Goal: Task Accomplishment & Management: Use online tool/utility

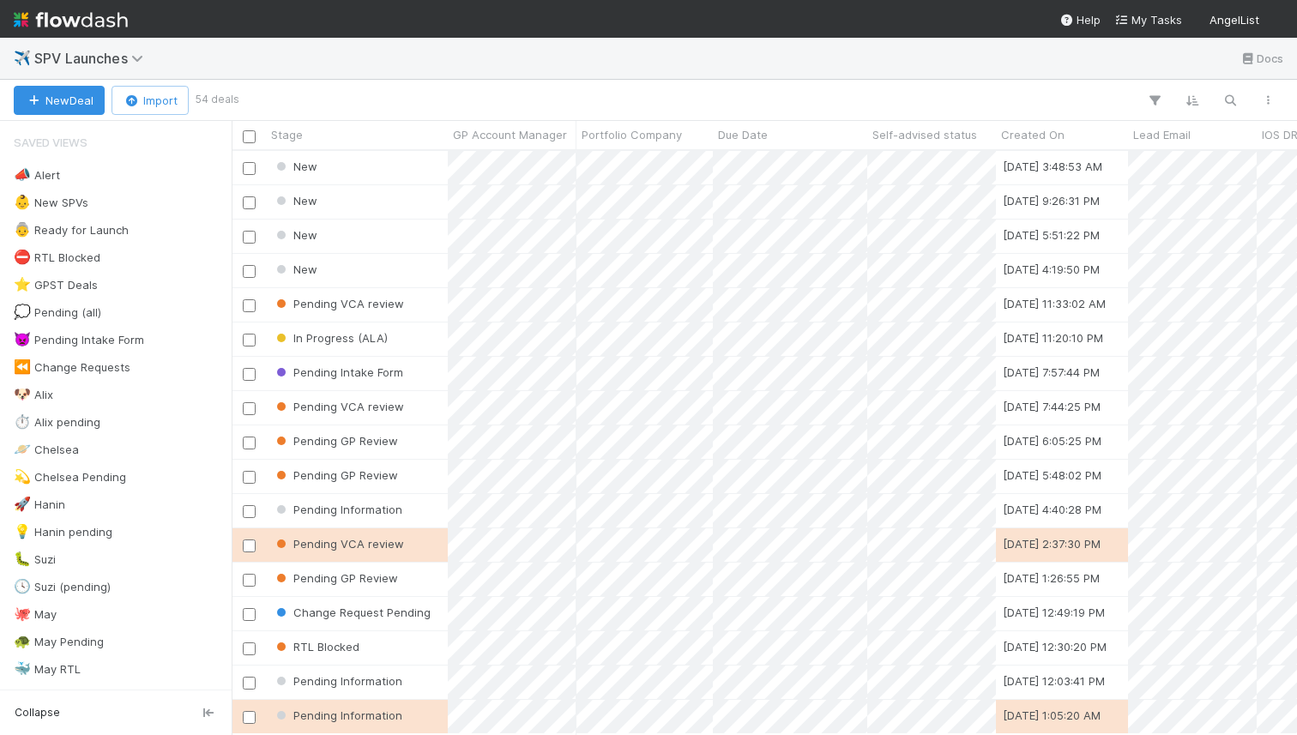
scroll to position [583, 1065]
click at [636, 91] on div at bounding box center [761, 100] width 1051 height 22
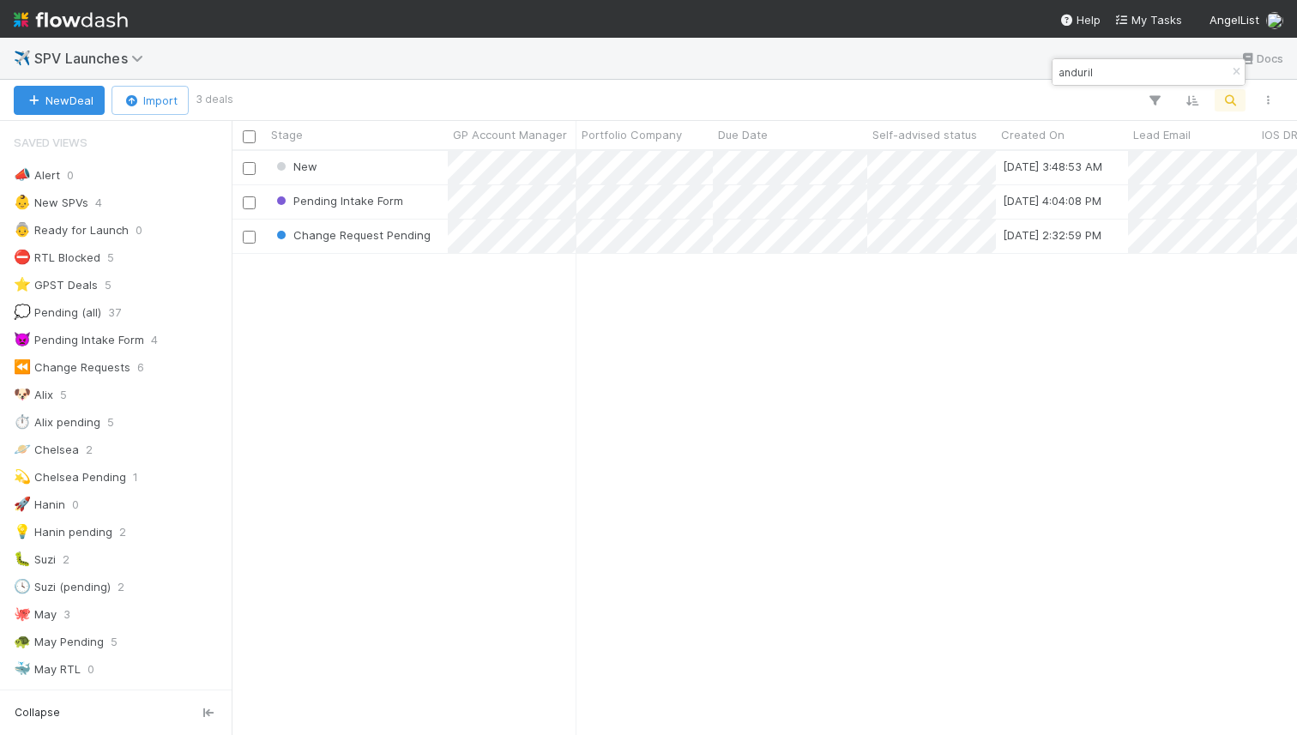
type input "anduril"
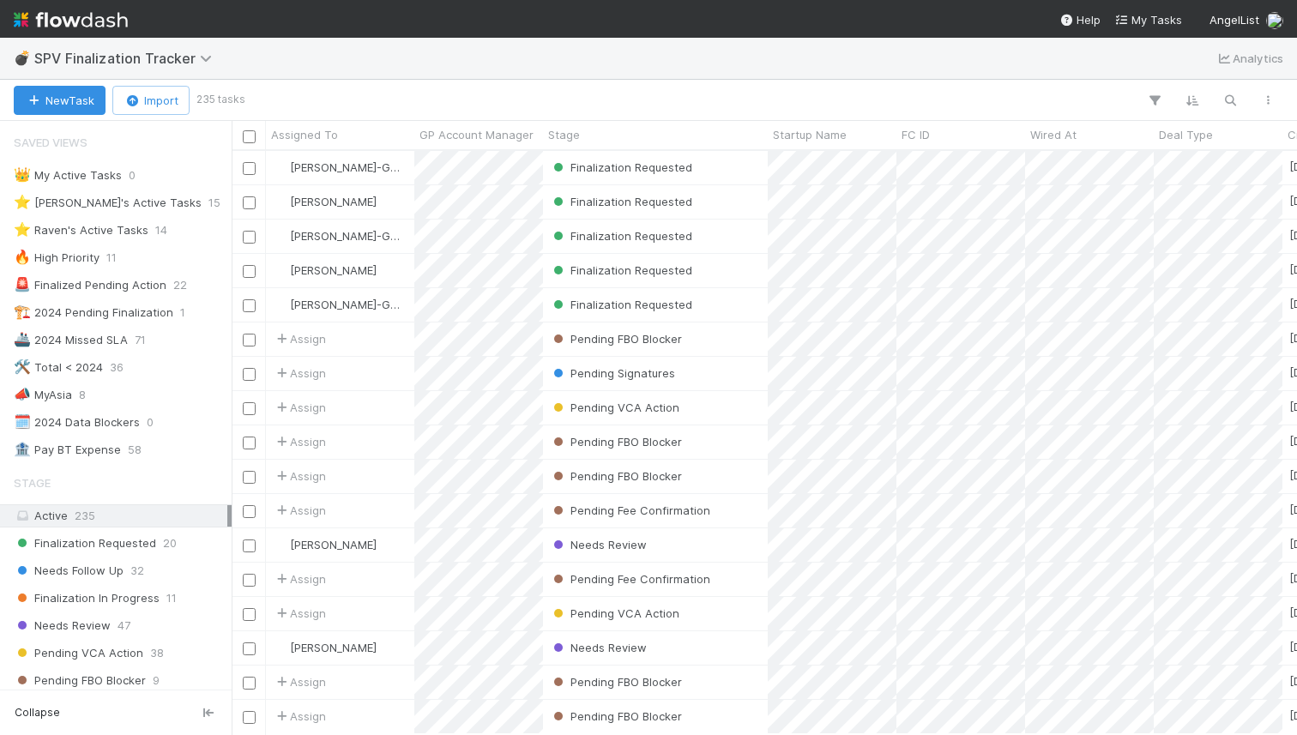
scroll to position [0, 1]
click at [577, 87] on div "New Task Import 235 tasks" at bounding box center [648, 100] width 1297 height 41
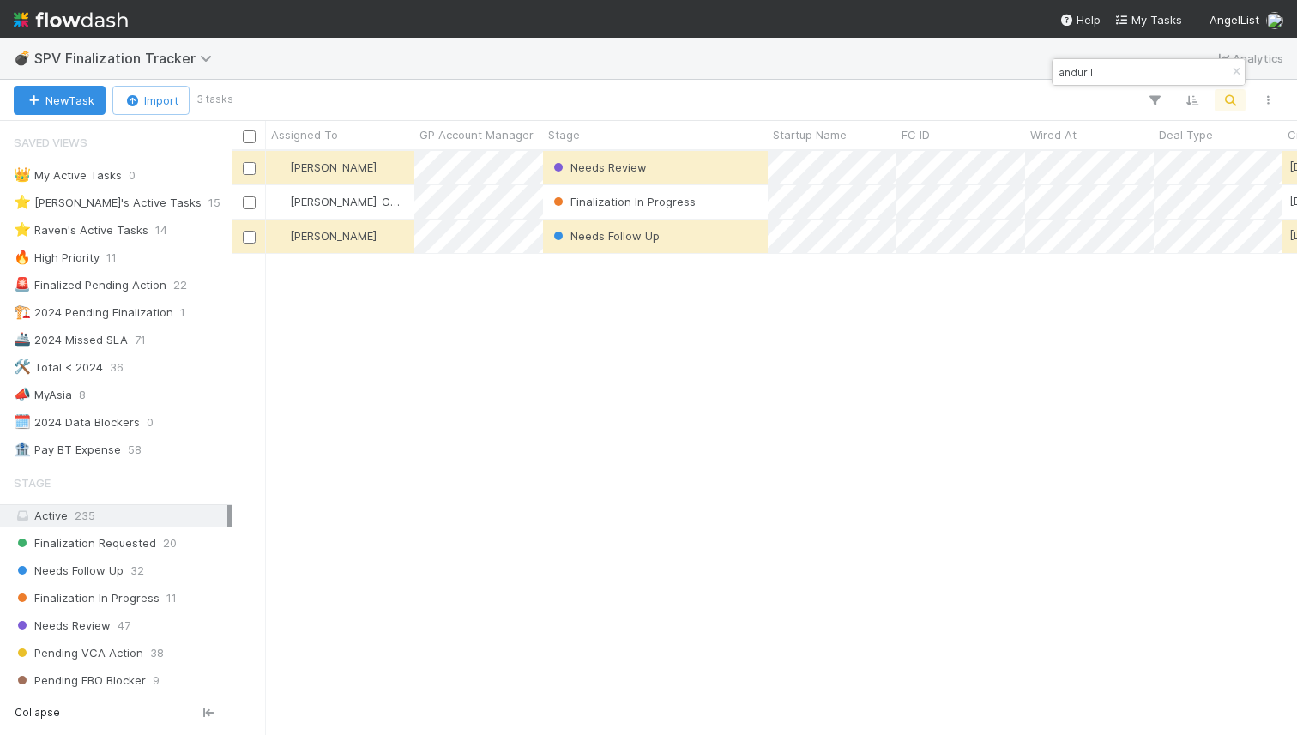
scroll to position [583, 1065]
type input "anduril"
click at [714, 202] on div "Finalization In Progress" at bounding box center [655, 201] width 225 height 33
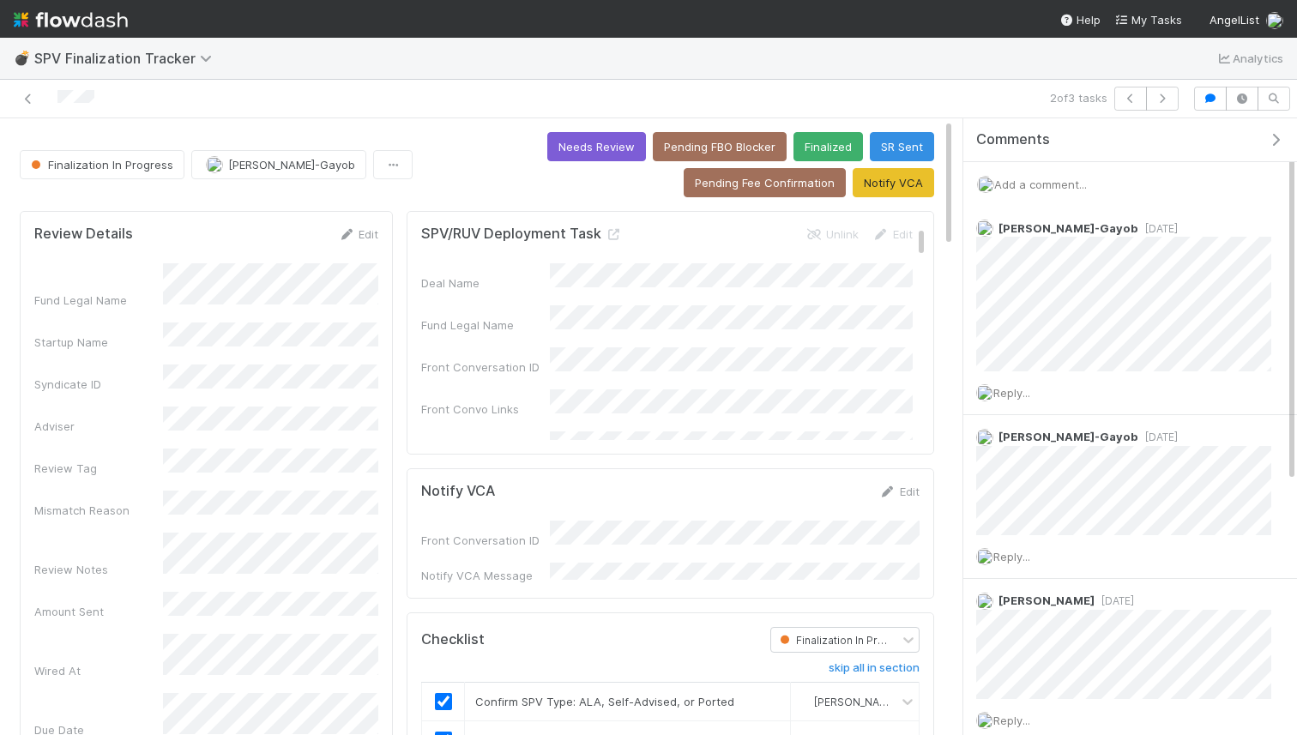
click at [1055, 186] on span "Add a comment..." at bounding box center [1040, 185] width 93 height 14
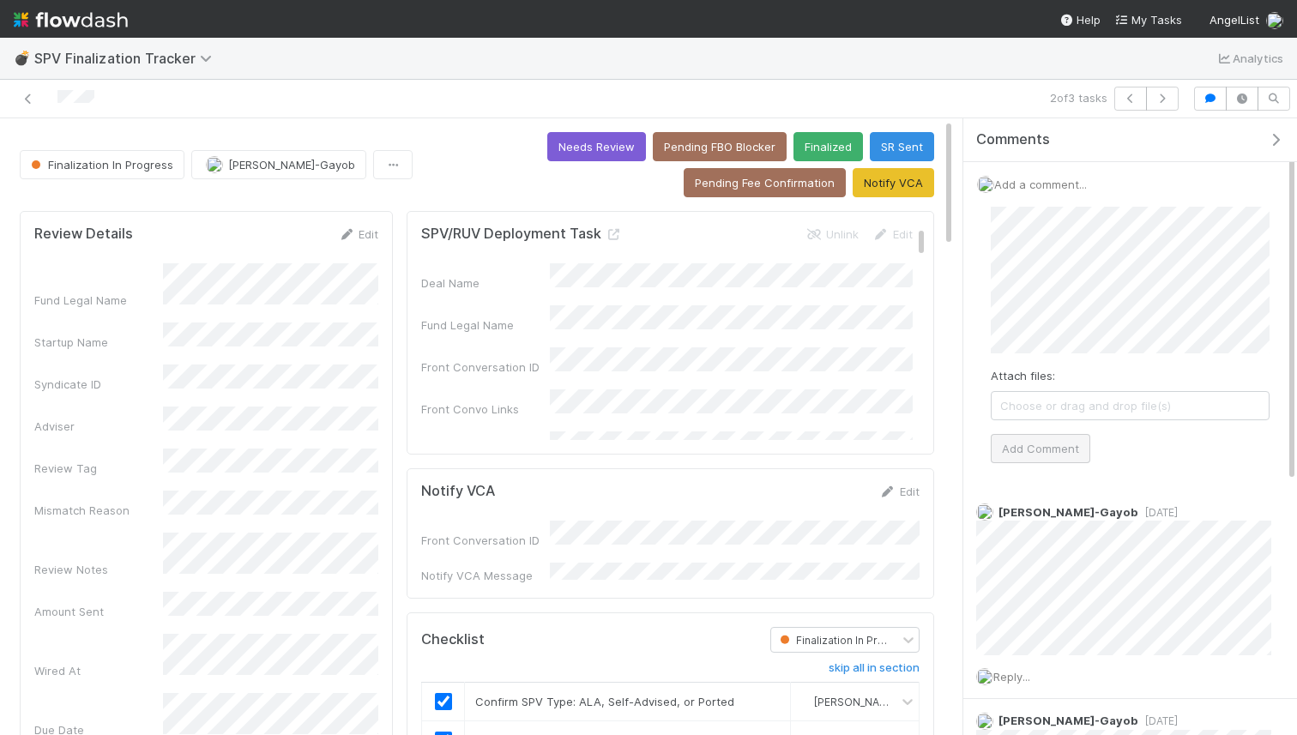
drag, startPoint x: 1054, startPoint y: 430, endPoint x: 1049, endPoint y: 442, distance: 13.1
click at [1054, 430] on div "Attach files: Choose or drag and drop file(s) Add Comment" at bounding box center [1130, 335] width 279 height 256
click at [1049, 441] on button "Add Comment" at bounding box center [1040, 448] width 99 height 29
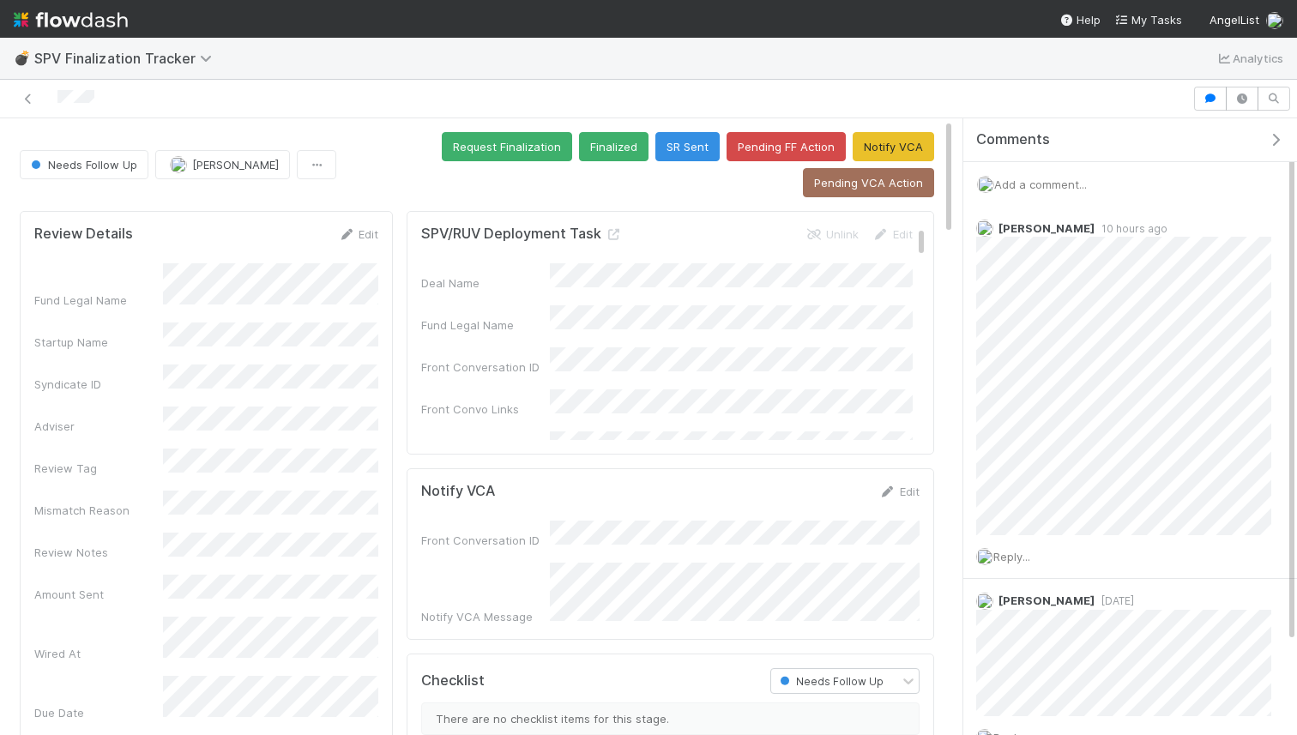
click at [1037, 184] on span "Add a comment..." at bounding box center [1040, 185] width 93 height 14
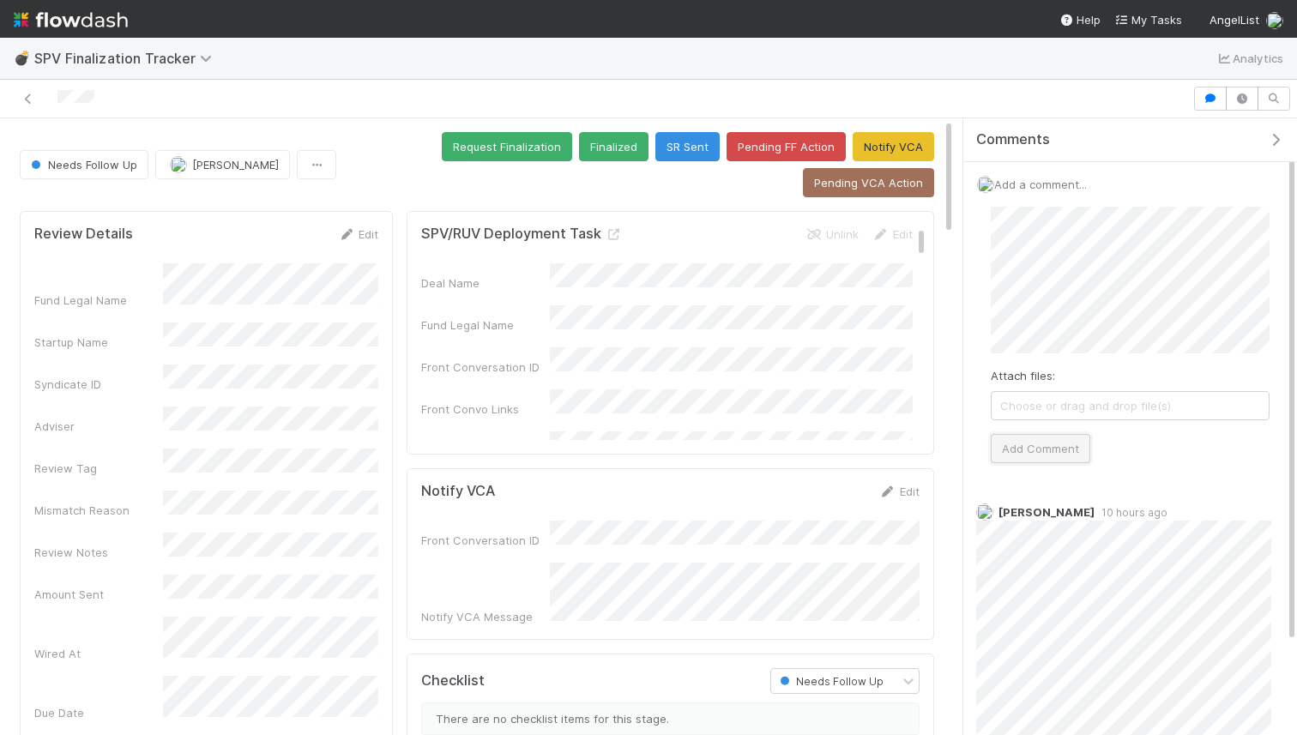
click at [1021, 441] on button "Add Comment" at bounding box center [1040, 448] width 99 height 29
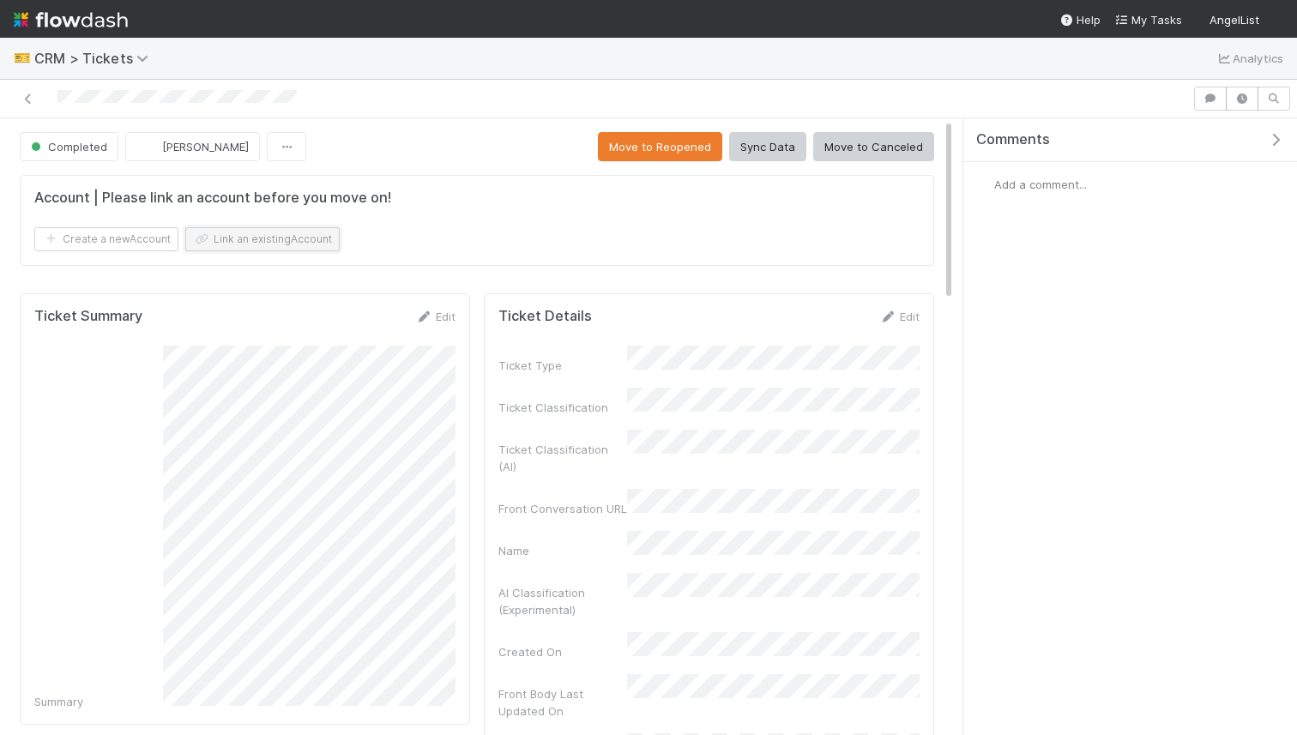
click at [243, 229] on button "Link an existing Account" at bounding box center [262, 239] width 154 height 24
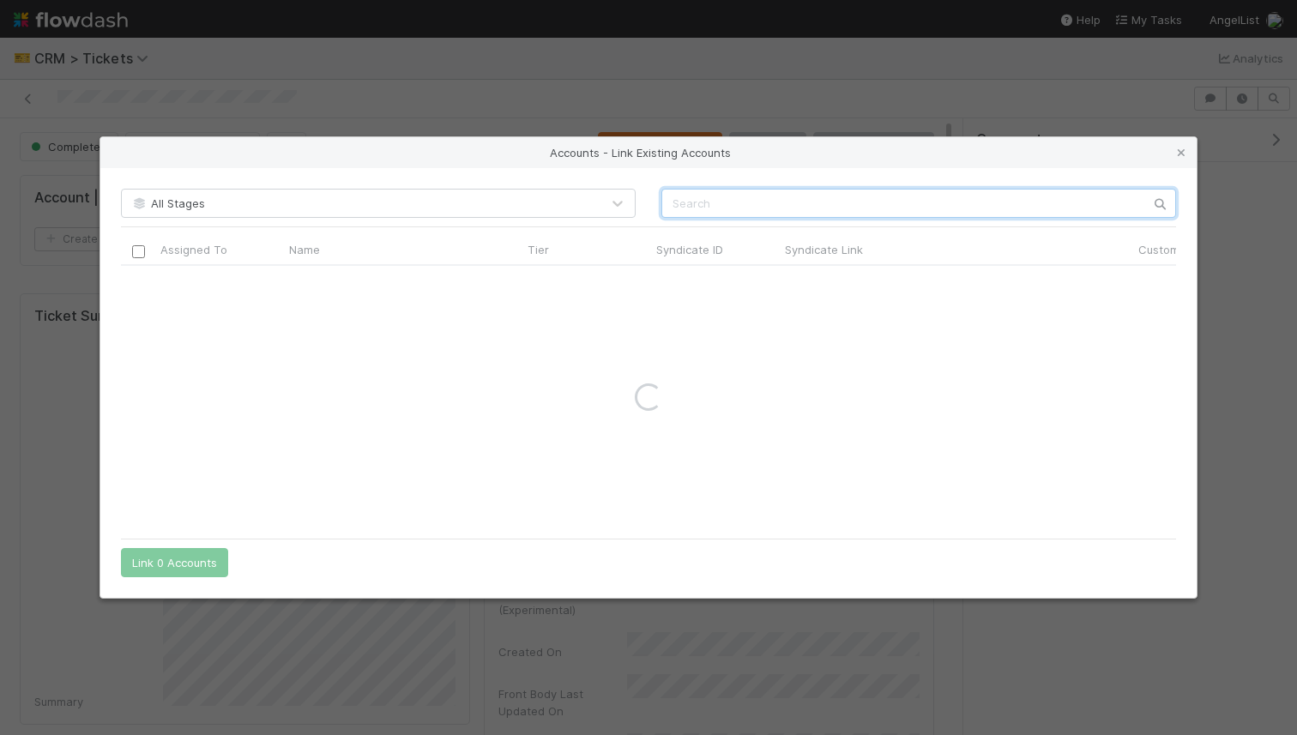
click at [735, 209] on input "text" at bounding box center [918, 203] width 515 height 29
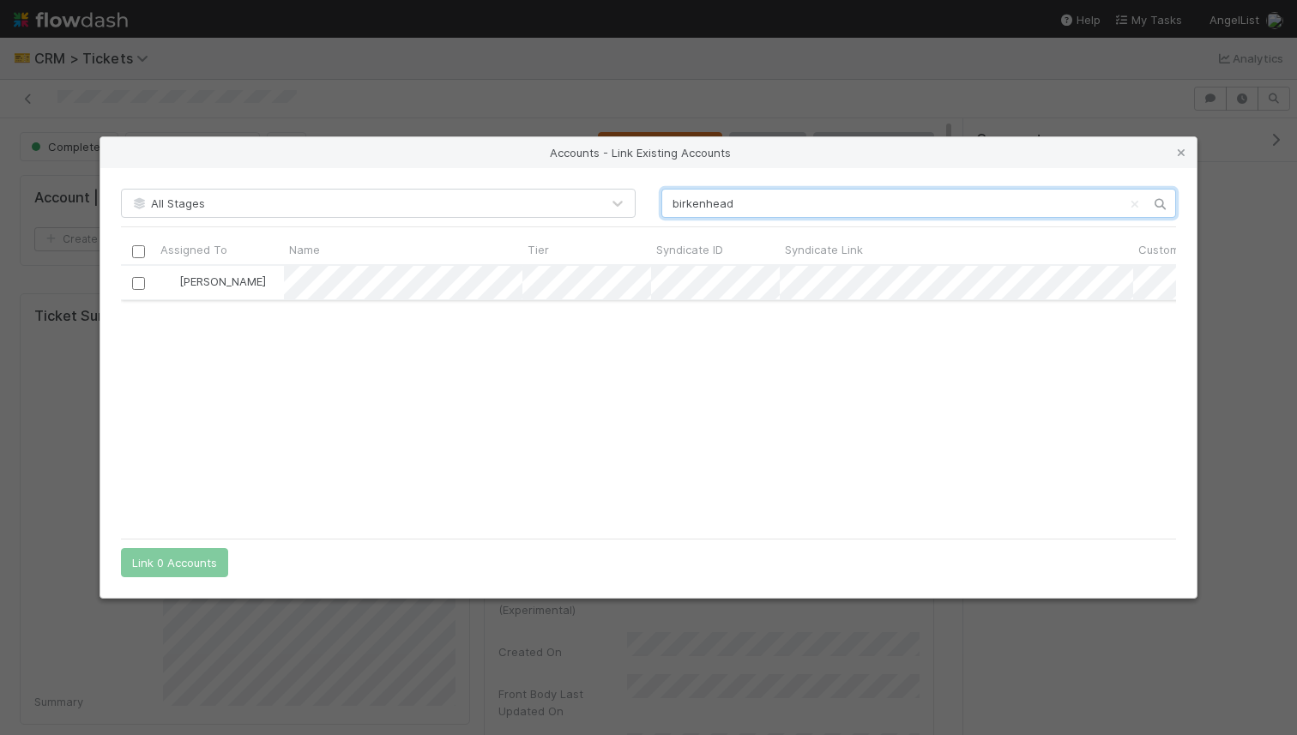
type input "birkenhead"
click at [136, 285] on input "checkbox" at bounding box center [138, 283] width 13 height 13
click at [185, 565] on button "Link 1 Account" at bounding box center [170, 562] width 99 height 29
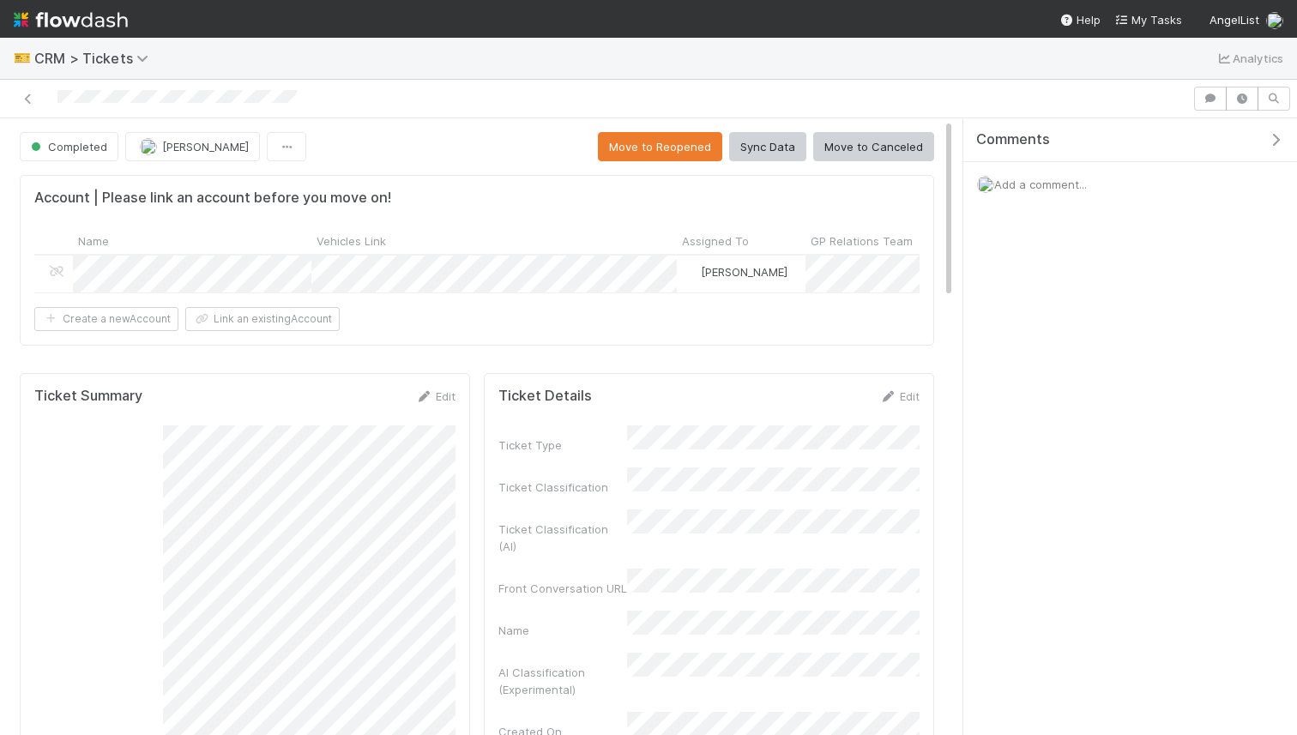
click at [777, 150] on button "Sync Data" at bounding box center [767, 146] width 77 height 29
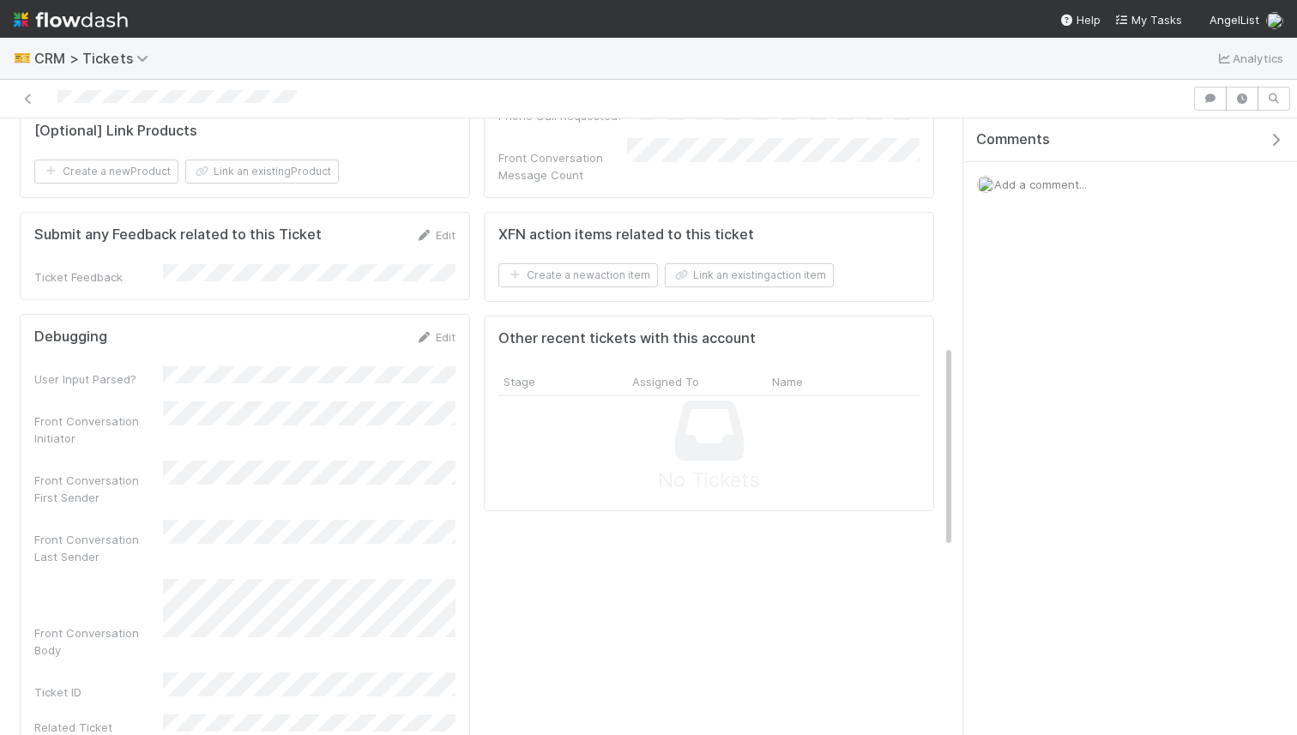
scroll to position [803, 0]
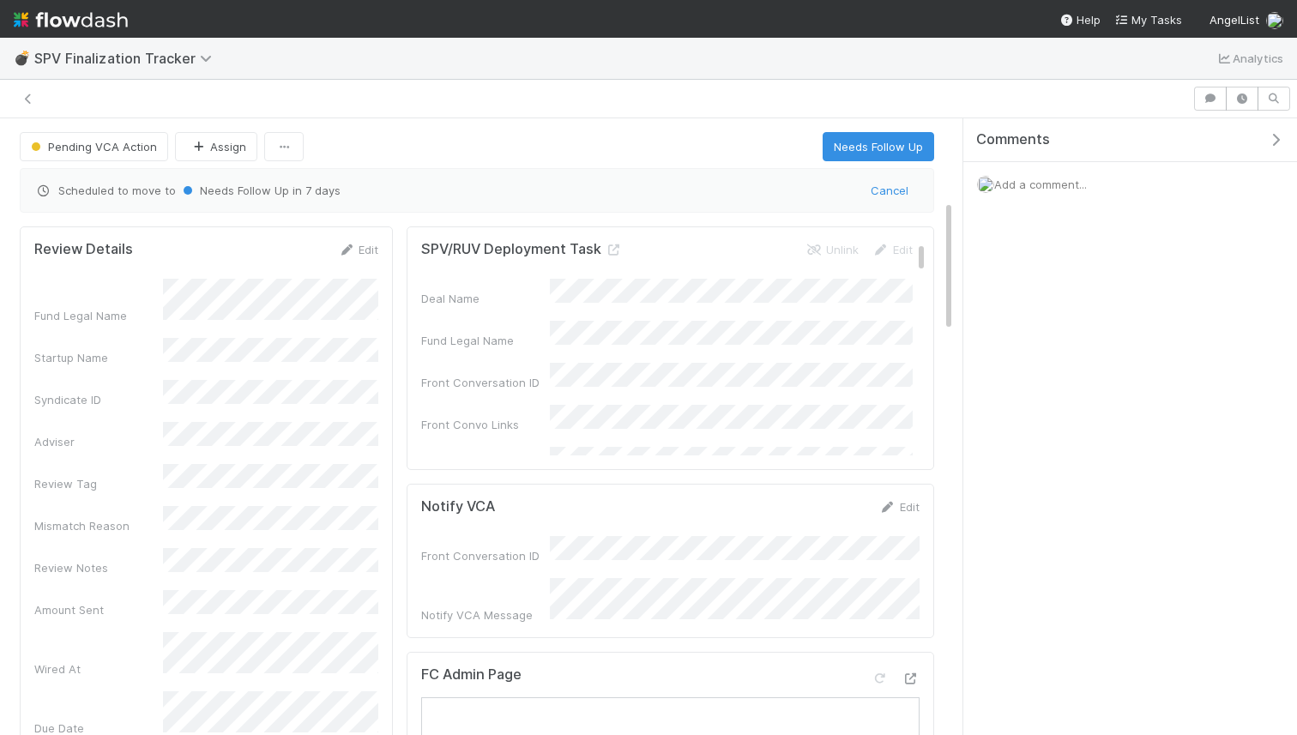
scroll to position [381, 0]
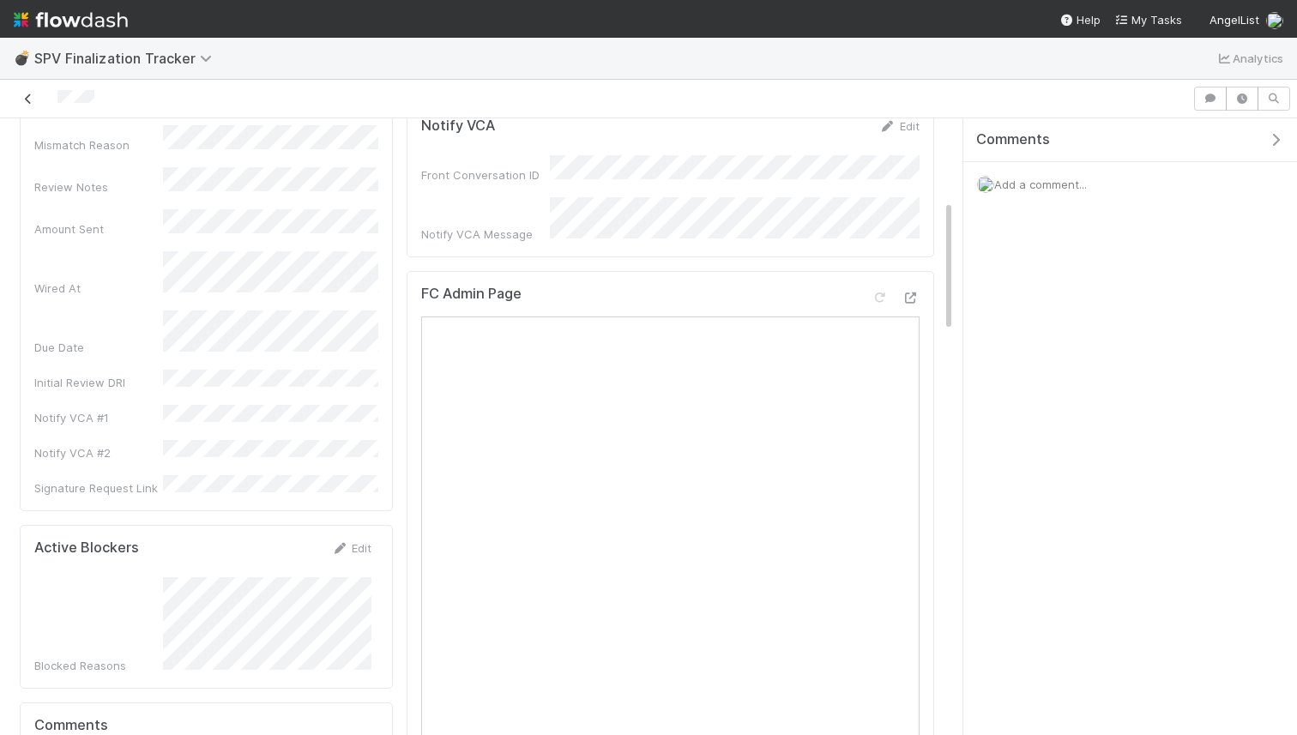
click at [26, 98] on icon at bounding box center [28, 98] width 17 height 11
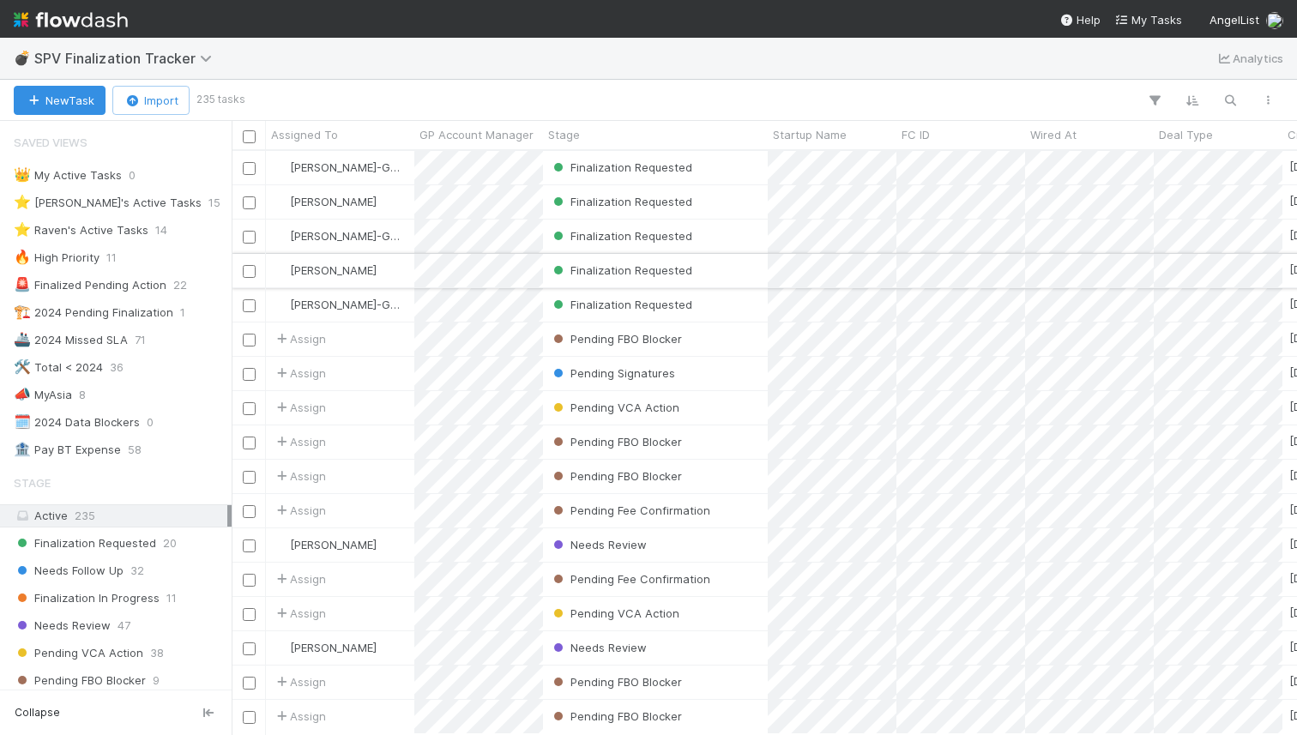
scroll to position [583, 1065]
click at [87, 29] on img at bounding box center [71, 19] width 114 height 29
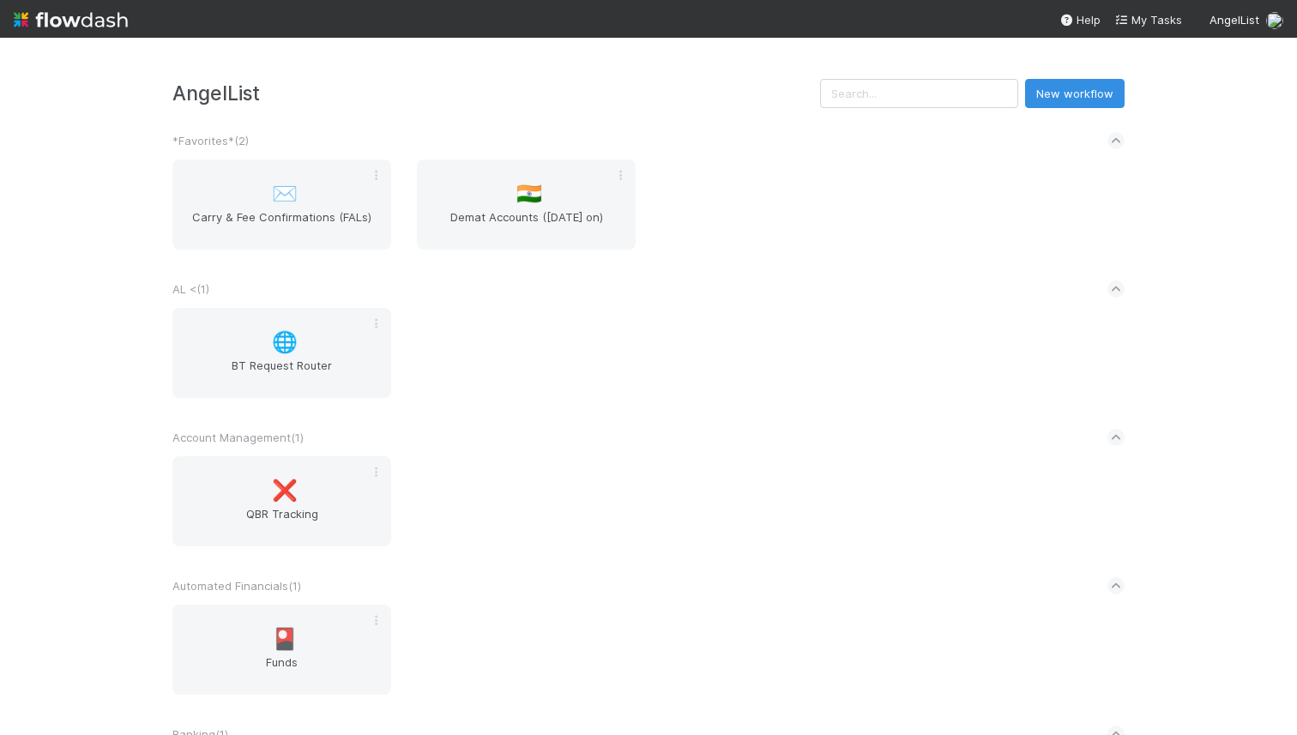
scroll to position [3939, 0]
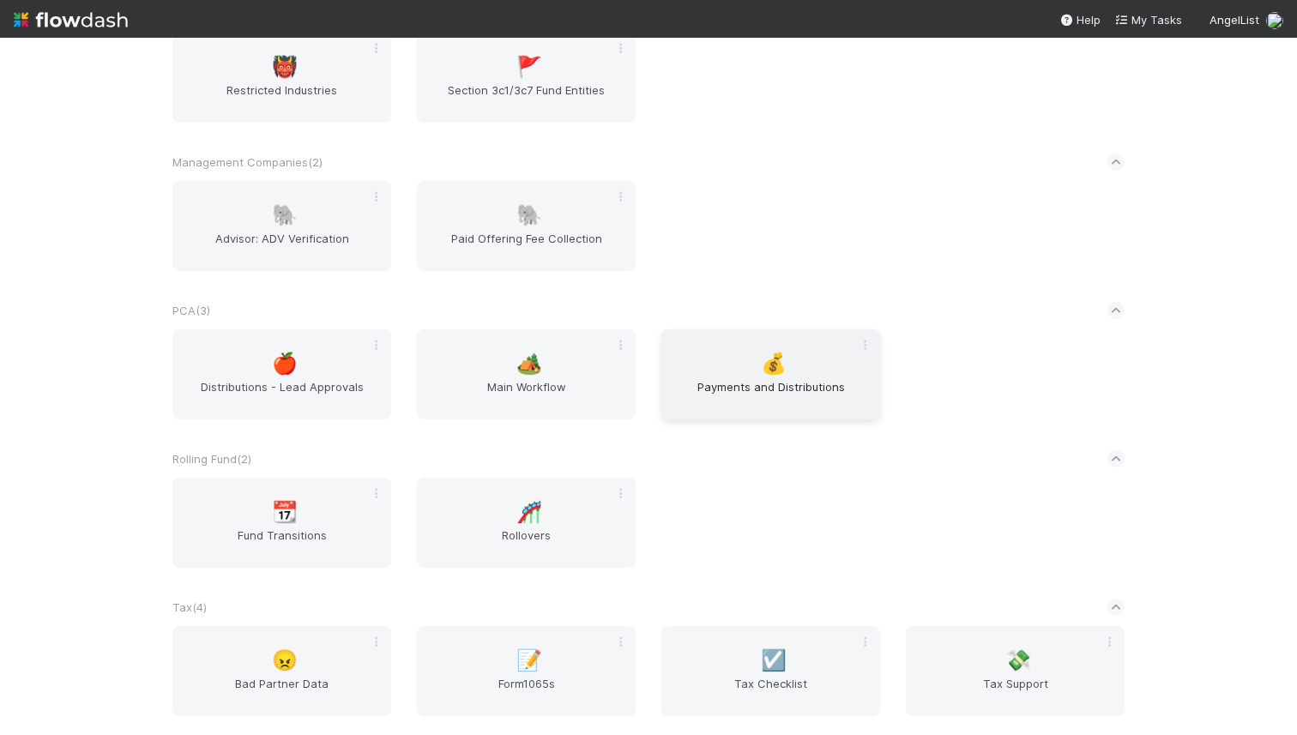
click at [787, 343] on div "💰 Payments and Distributions" at bounding box center [770, 374] width 219 height 90
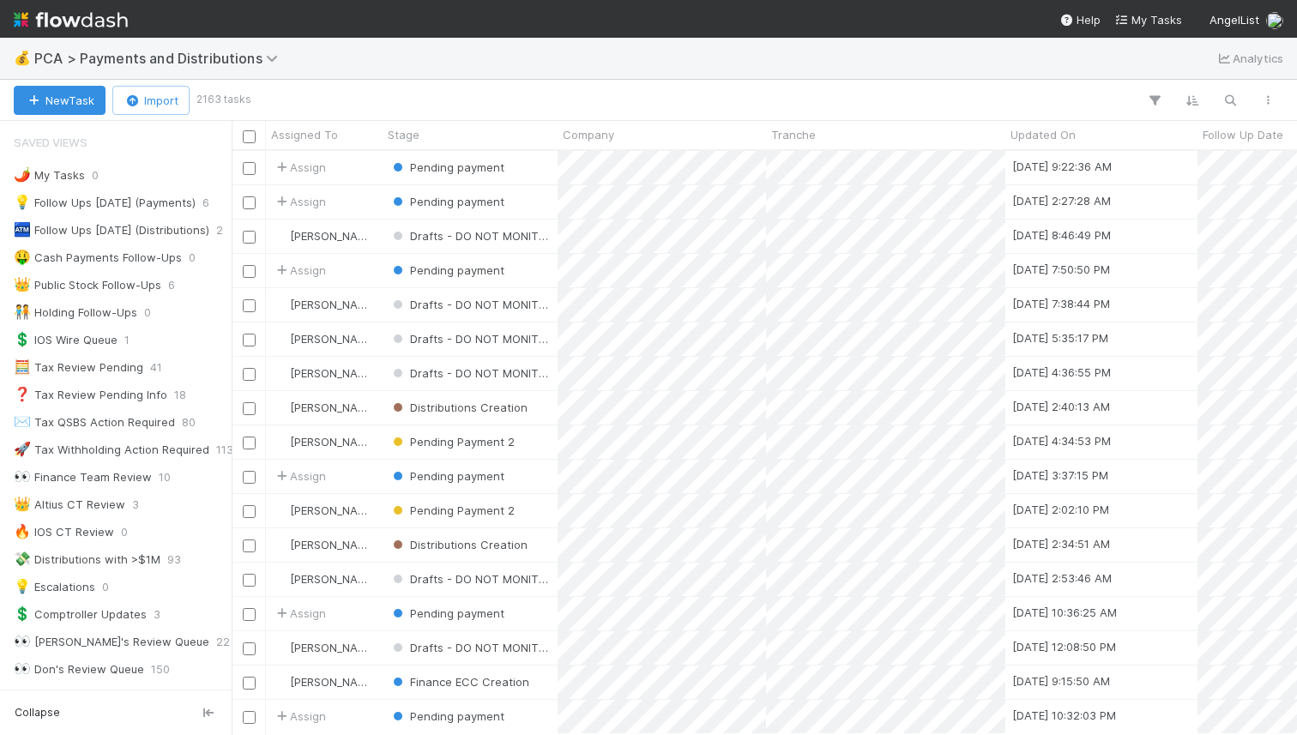
scroll to position [583, 1065]
click at [636, 76] on div "💰 PCA > Payments and Distributions Analytics" at bounding box center [648, 58] width 1297 height 41
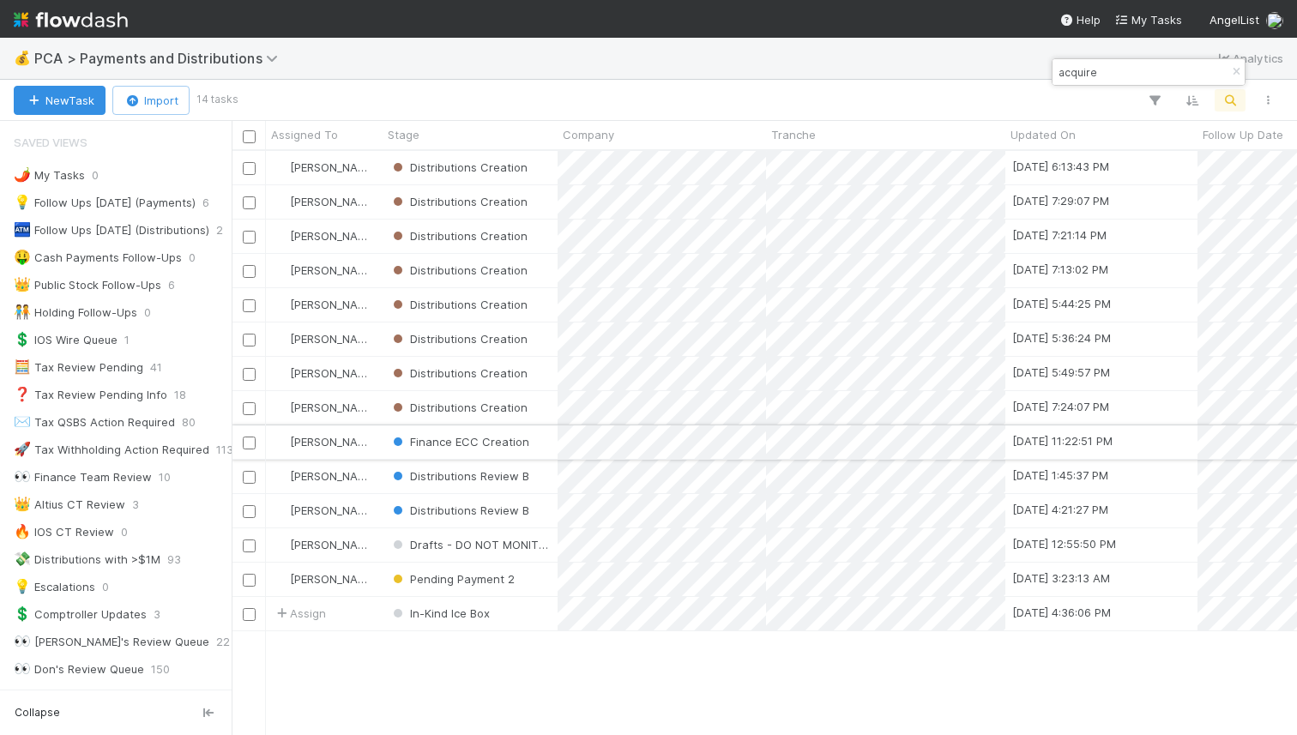
type input "acquire"
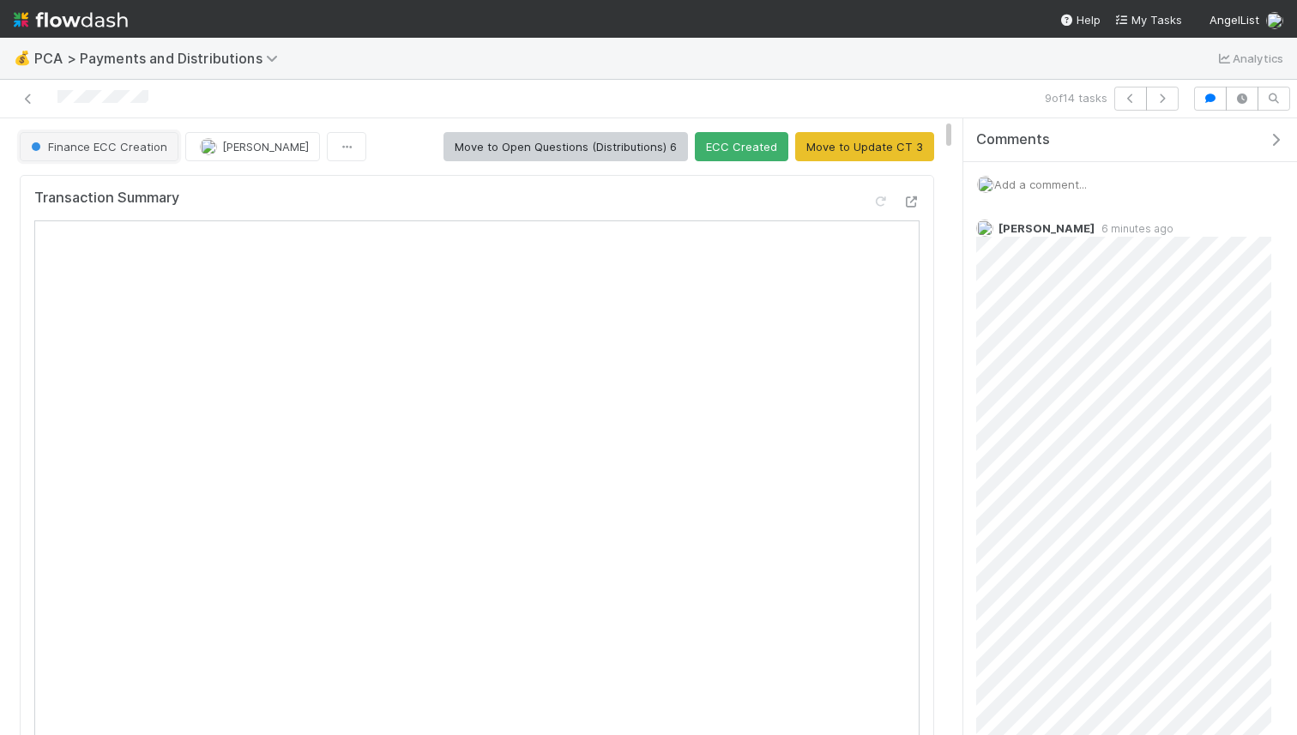
click at [106, 152] on span "Finance ECC Creation" at bounding box center [97, 147] width 140 height 14
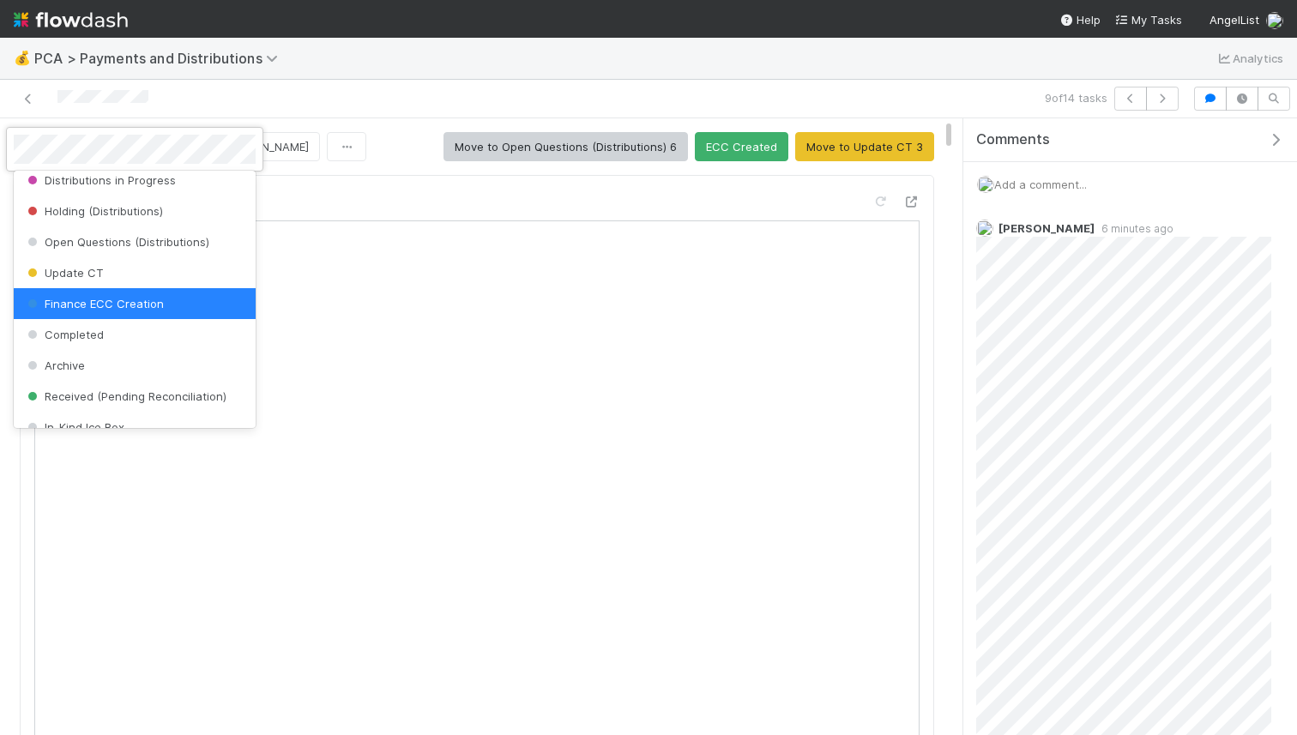
scroll to position [539, 0]
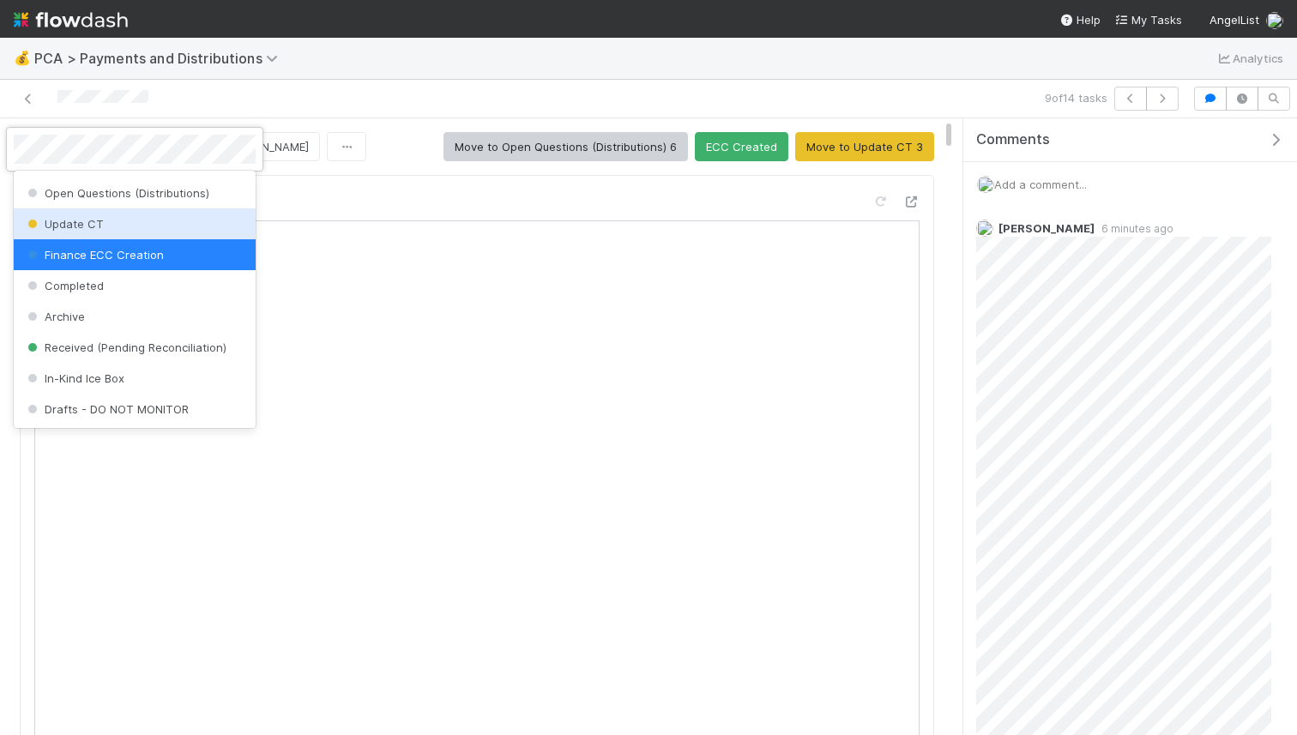
click at [333, 198] on div at bounding box center [648, 367] width 1297 height 735
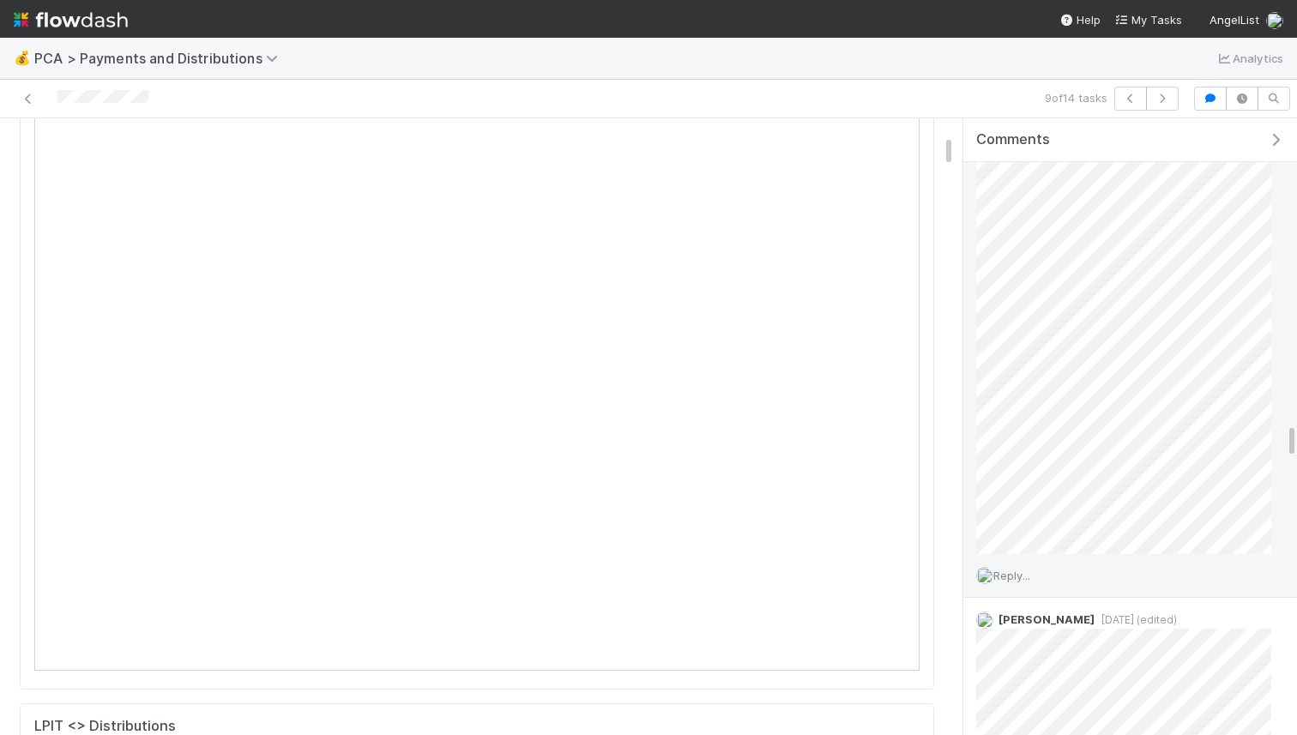
scroll to position [5208, 0]
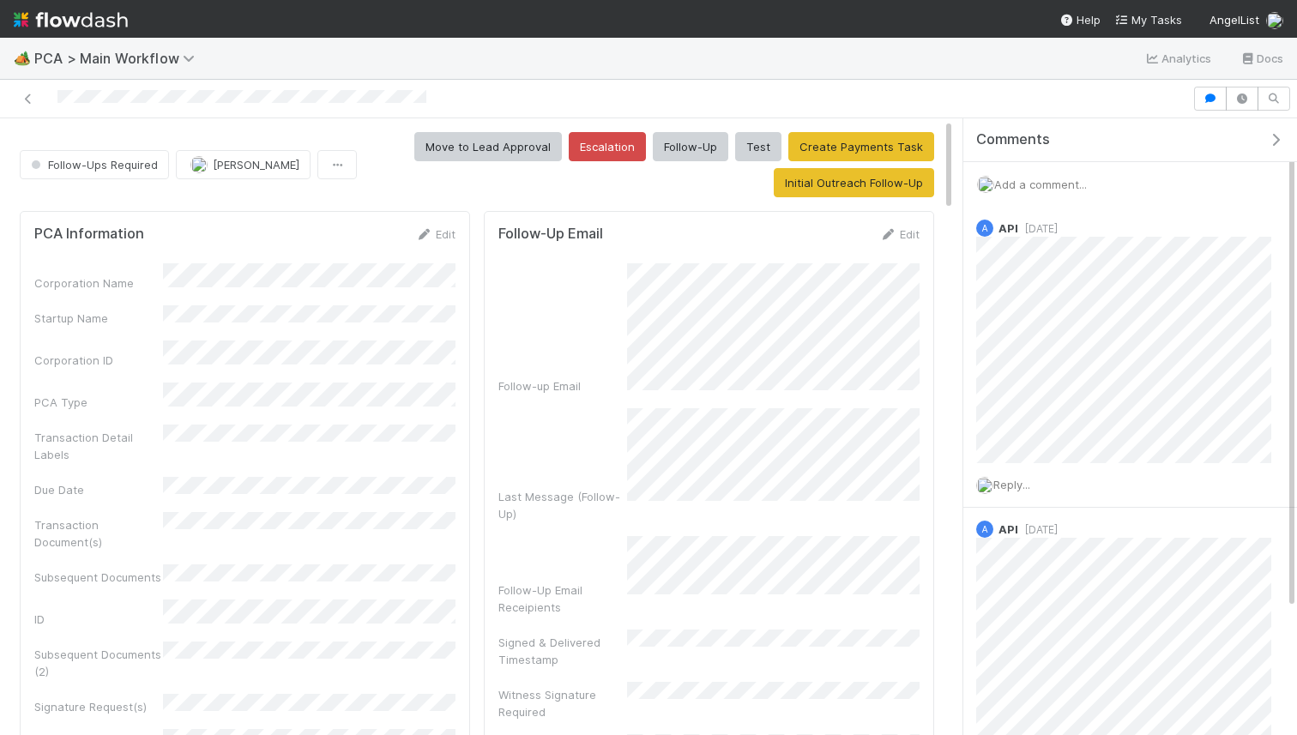
click at [1037, 187] on span "Add a comment..." at bounding box center [1040, 185] width 93 height 14
click at [1016, 473] on button "Add Comment" at bounding box center [1040, 465] width 99 height 29
